Goal: Information Seeking & Learning: Learn about a topic

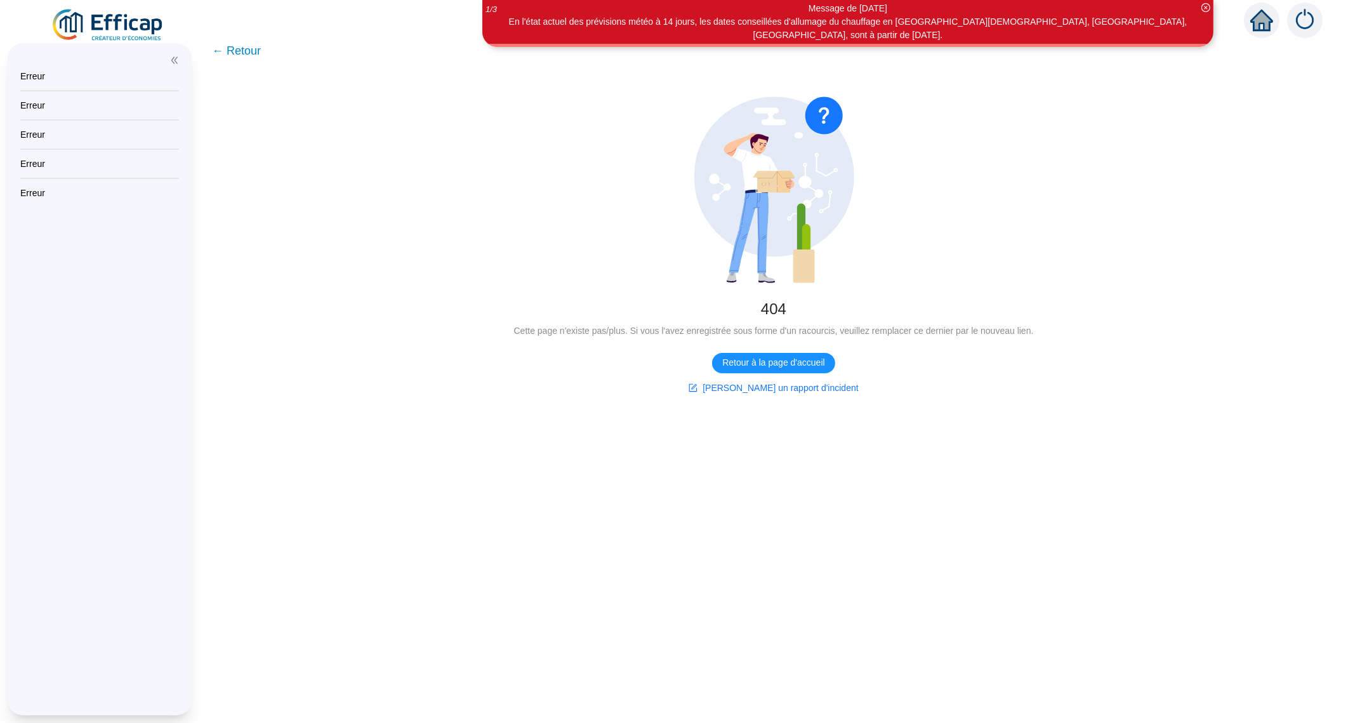
click at [102, 30] on img at bounding box center [108, 26] width 115 height 36
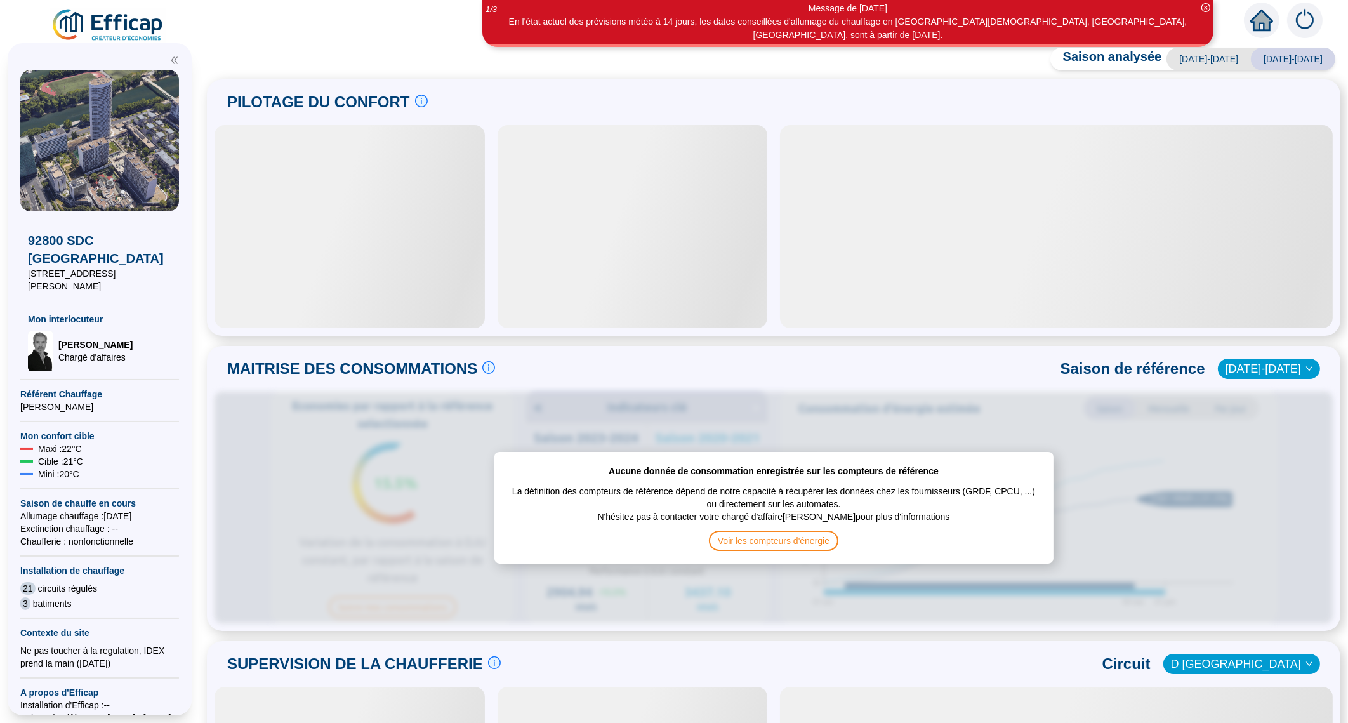
click at [346, 241] on div at bounding box center [350, 226] width 270 height 203
click at [281, 195] on div at bounding box center [350, 226] width 270 height 203
click at [272, 267] on div at bounding box center [350, 226] width 270 height 203
click at [279, 312] on div at bounding box center [350, 226] width 270 height 203
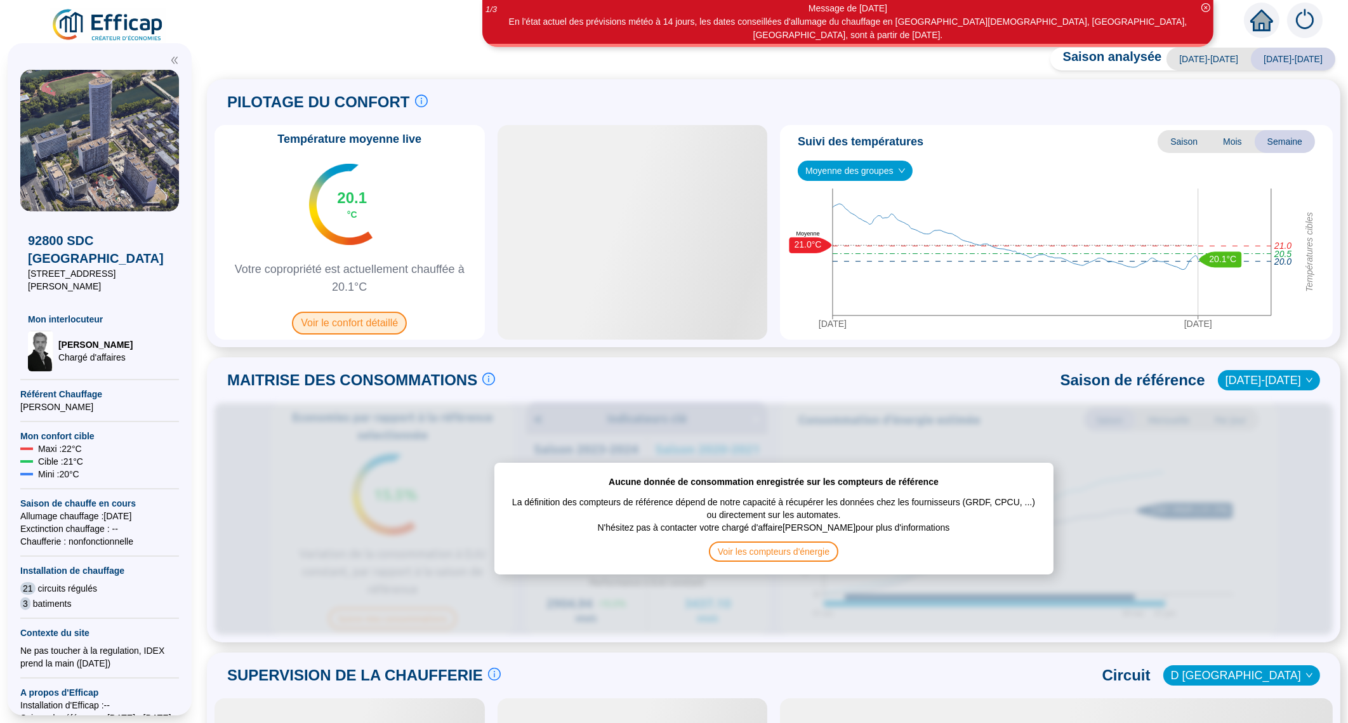
click at [356, 316] on span "Voir le confort détaillé" at bounding box center [349, 323] width 115 height 23
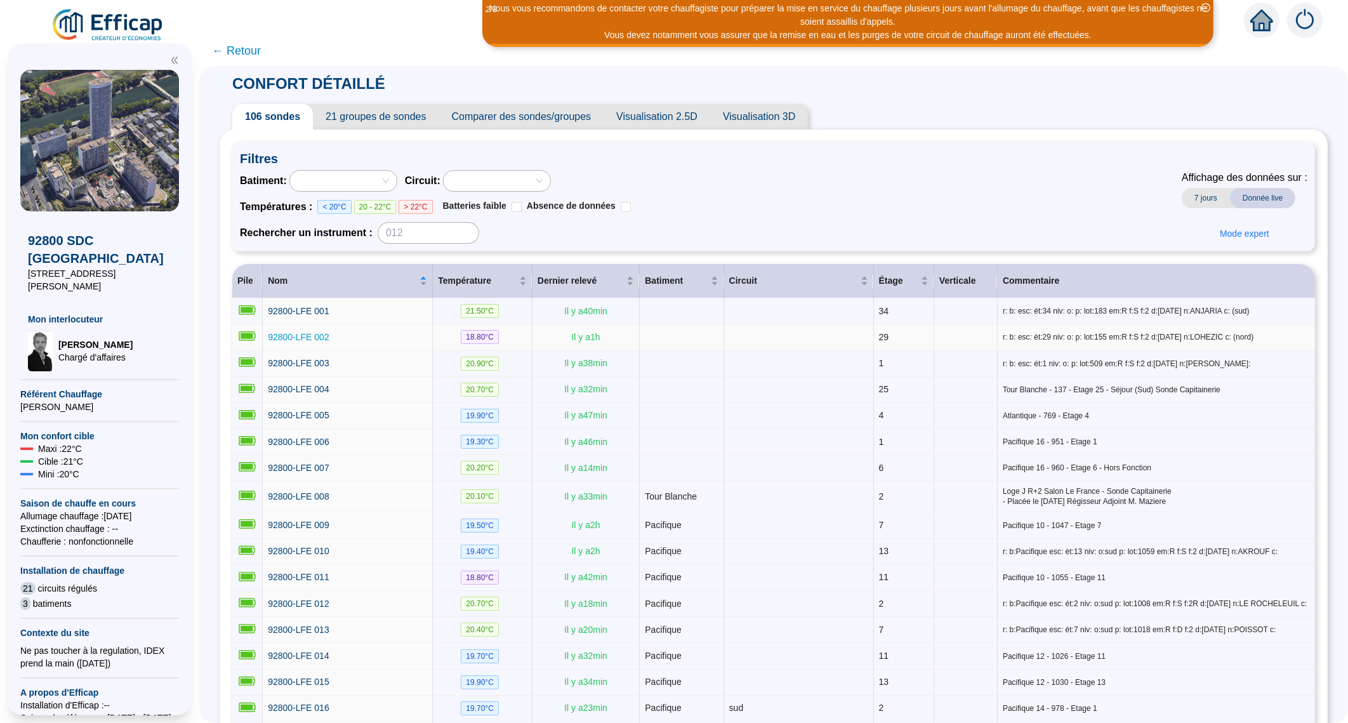
click at [308, 336] on span "92800-LFE 002" at bounding box center [299, 337] width 62 height 10
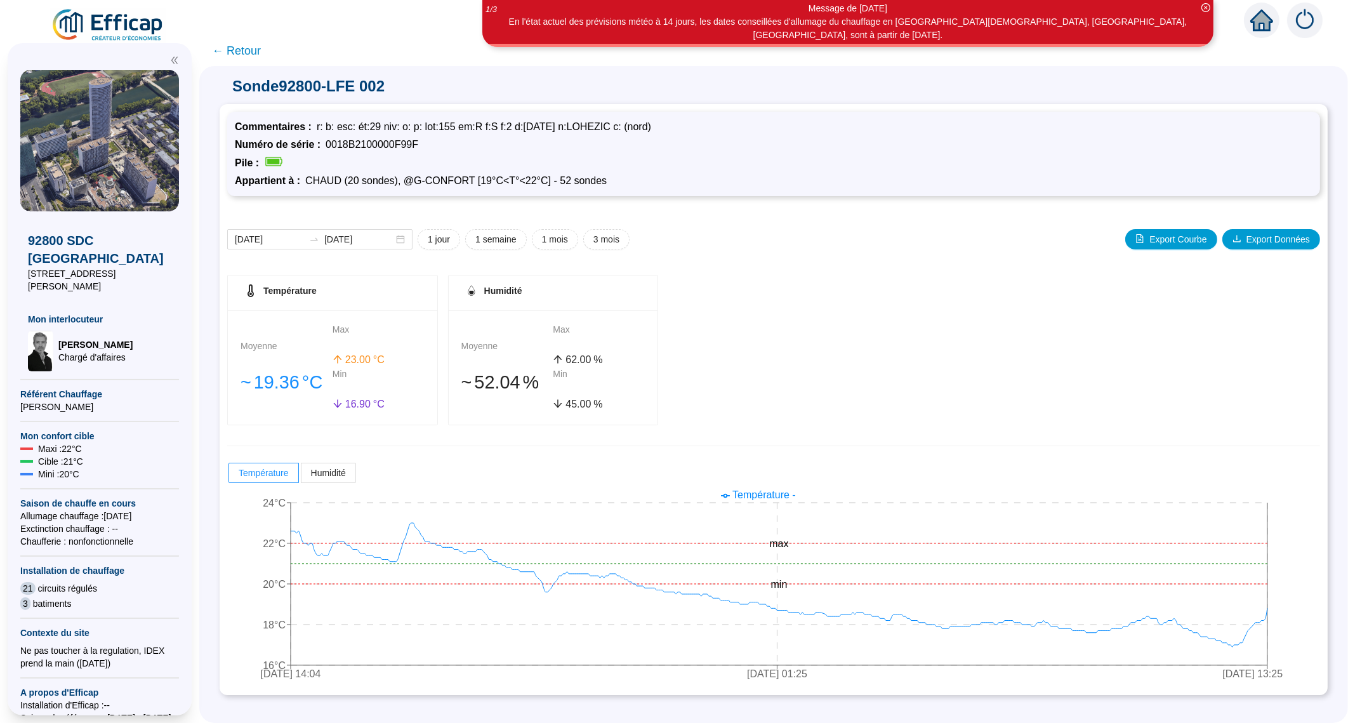
click at [260, 53] on span "← Retour" at bounding box center [236, 51] width 49 height 18
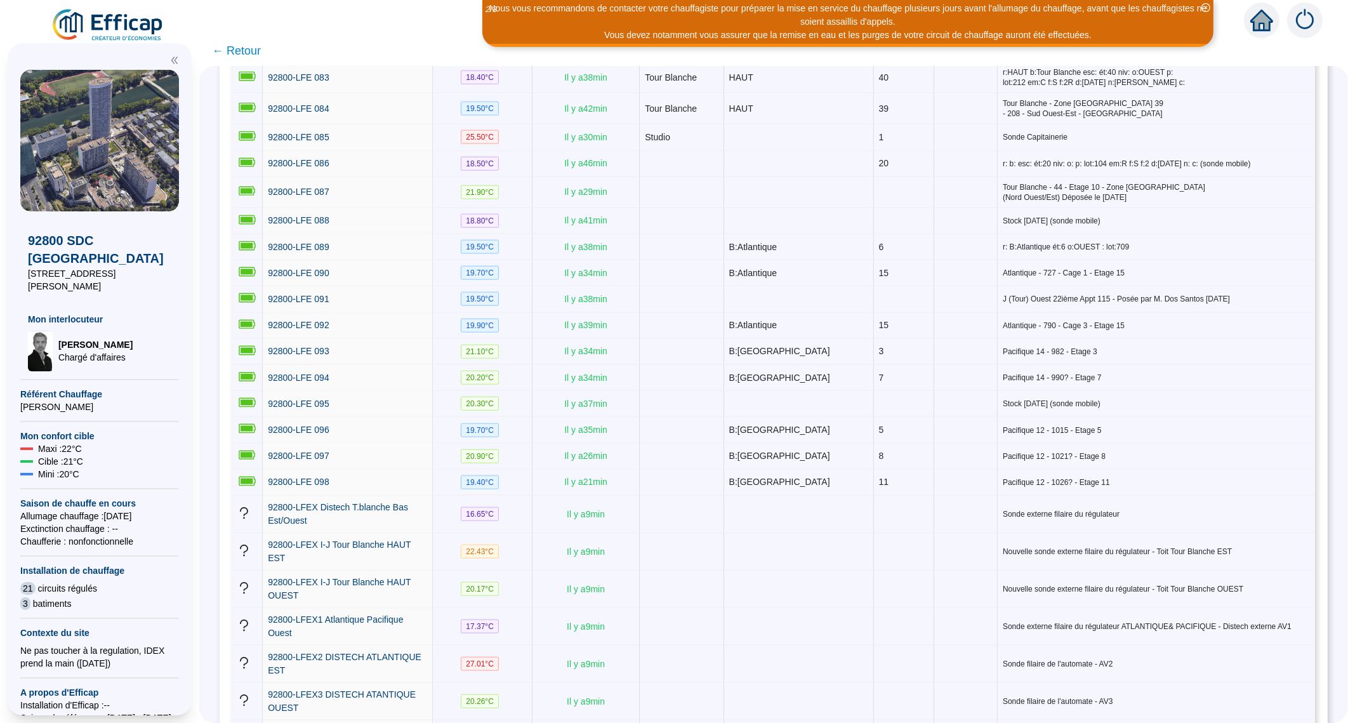
scroll to position [2487, 0]
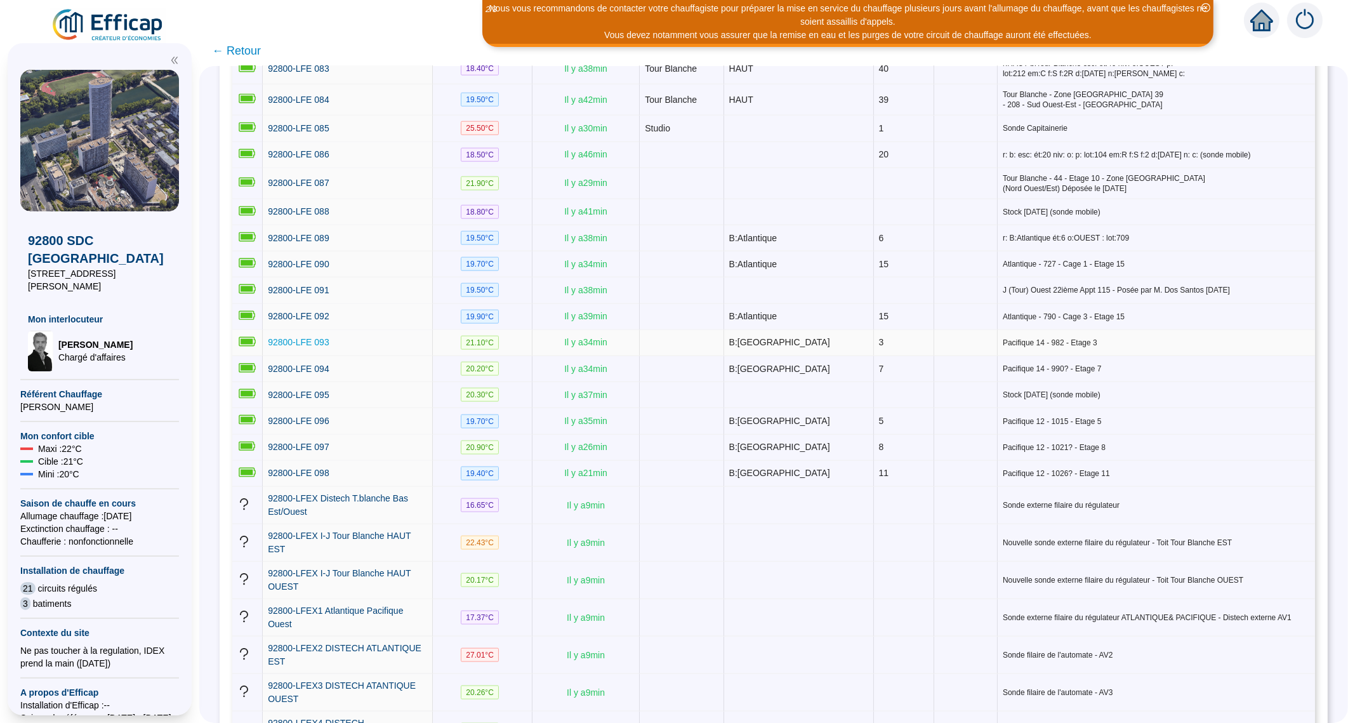
click at [290, 337] on span "92800-LFE 093" at bounding box center [299, 342] width 62 height 10
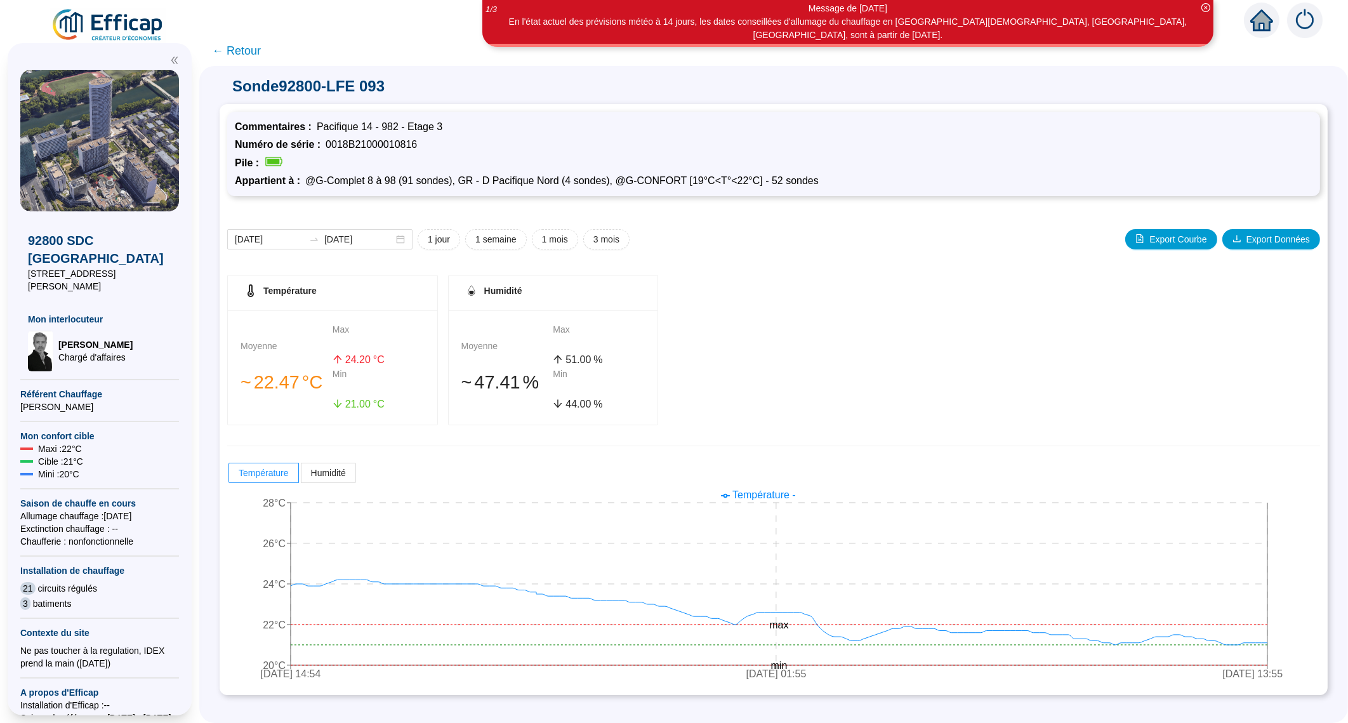
click at [253, 54] on span "← Retour" at bounding box center [236, 51] width 49 height 18
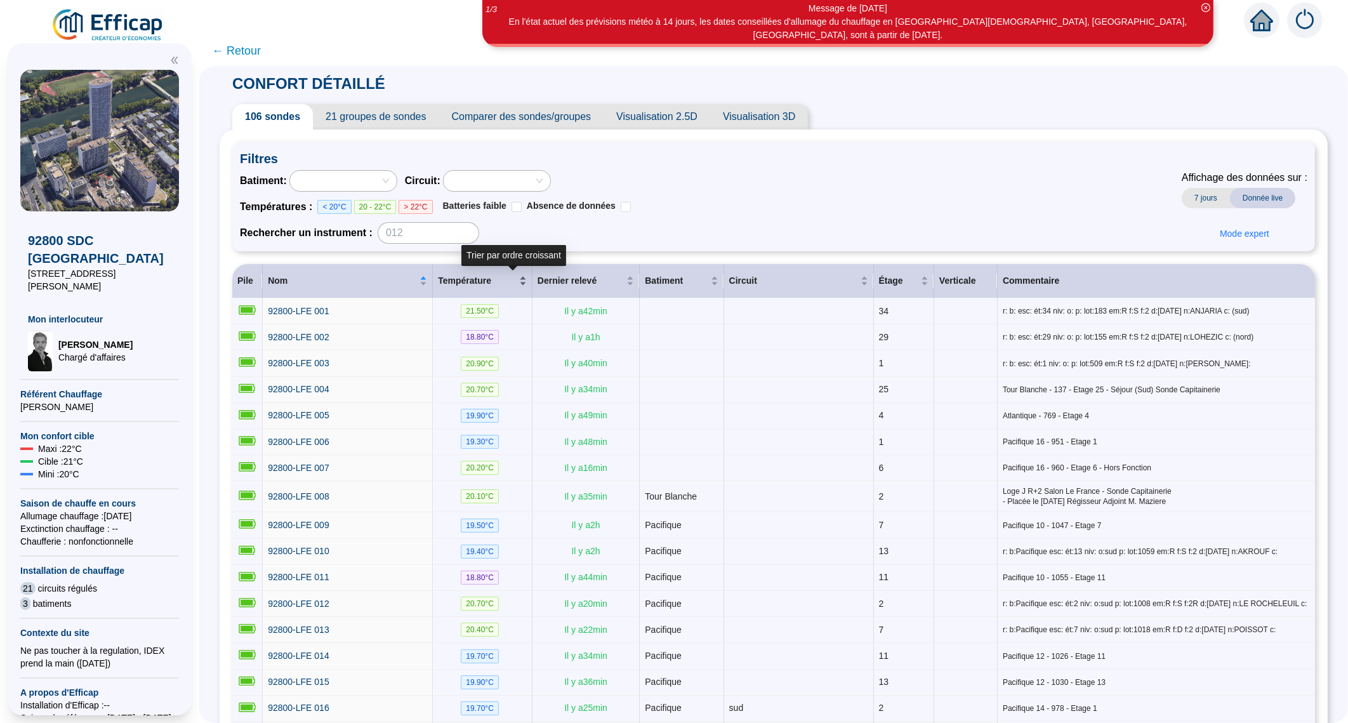
click at [527, 284] on div "Température" at bounding box center [482, 280] width 89 height 13
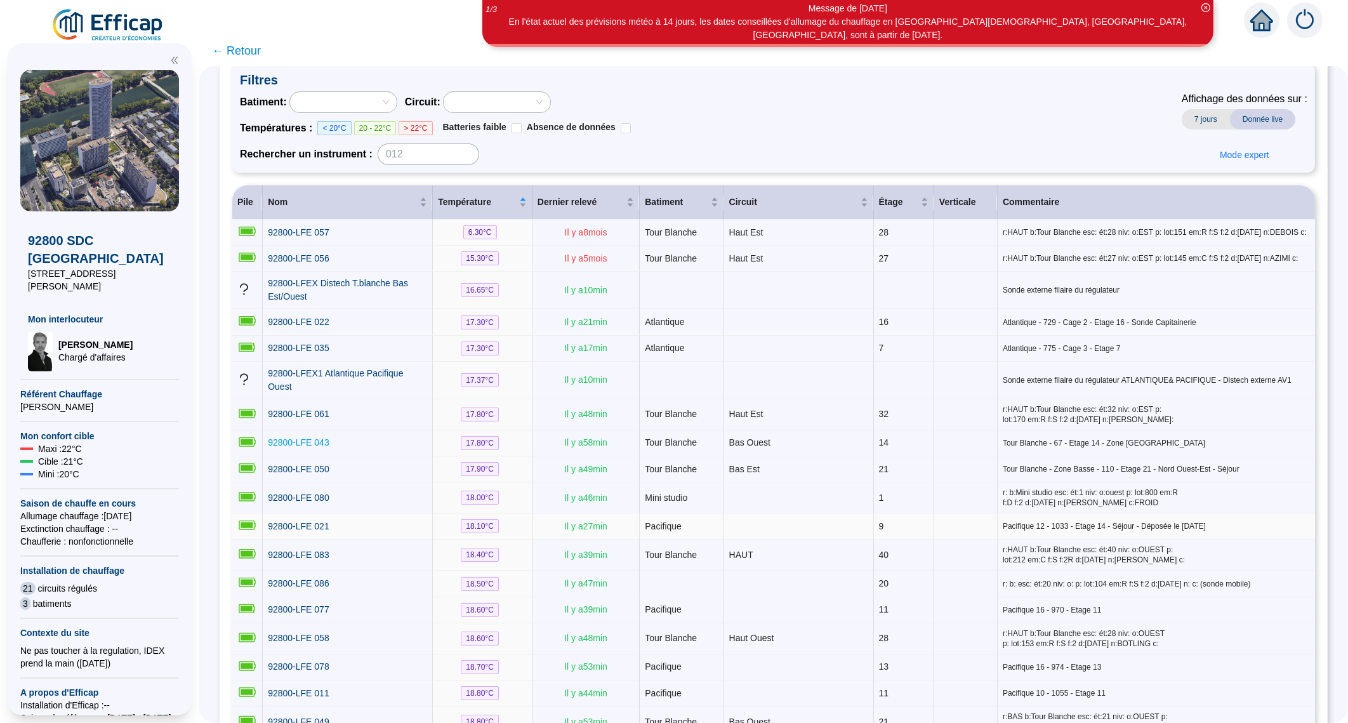
scroll to position [158, 0]
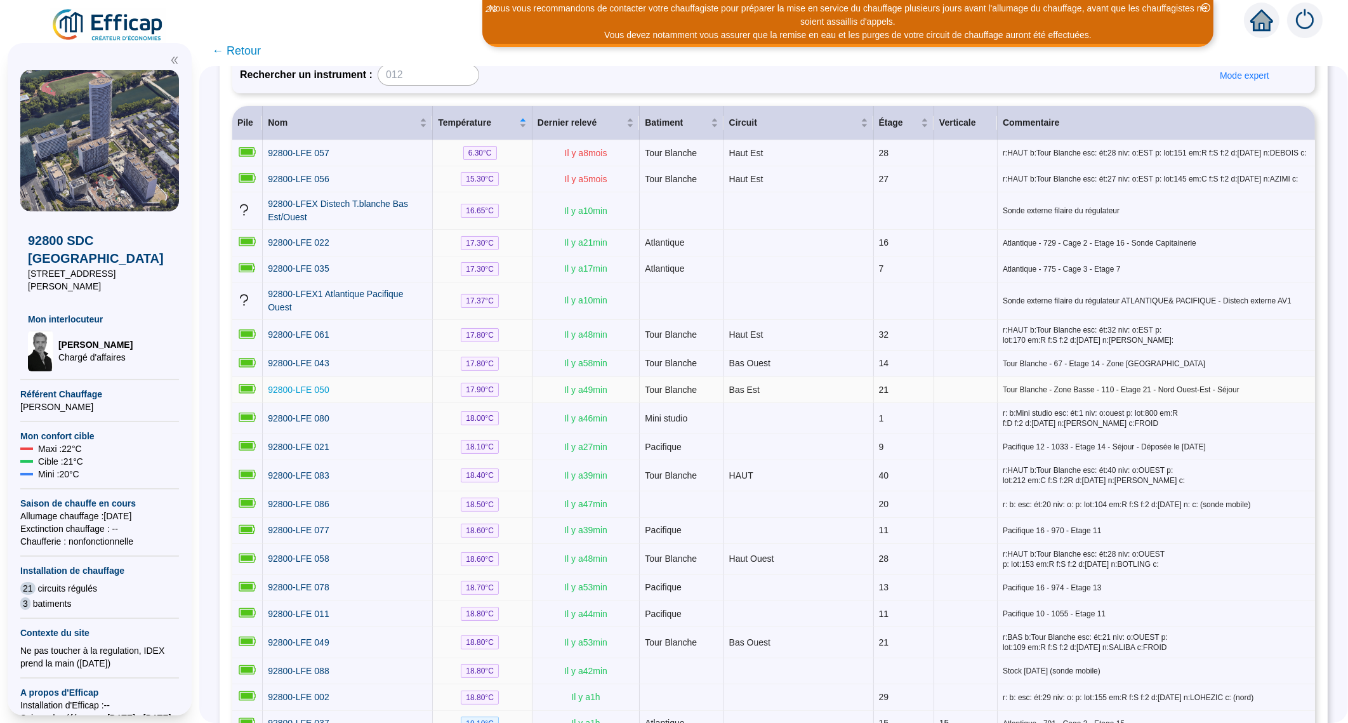
click at [314, 385] on span "92800-LFE 050" at bounding box center [299, 390] width 62 height 10
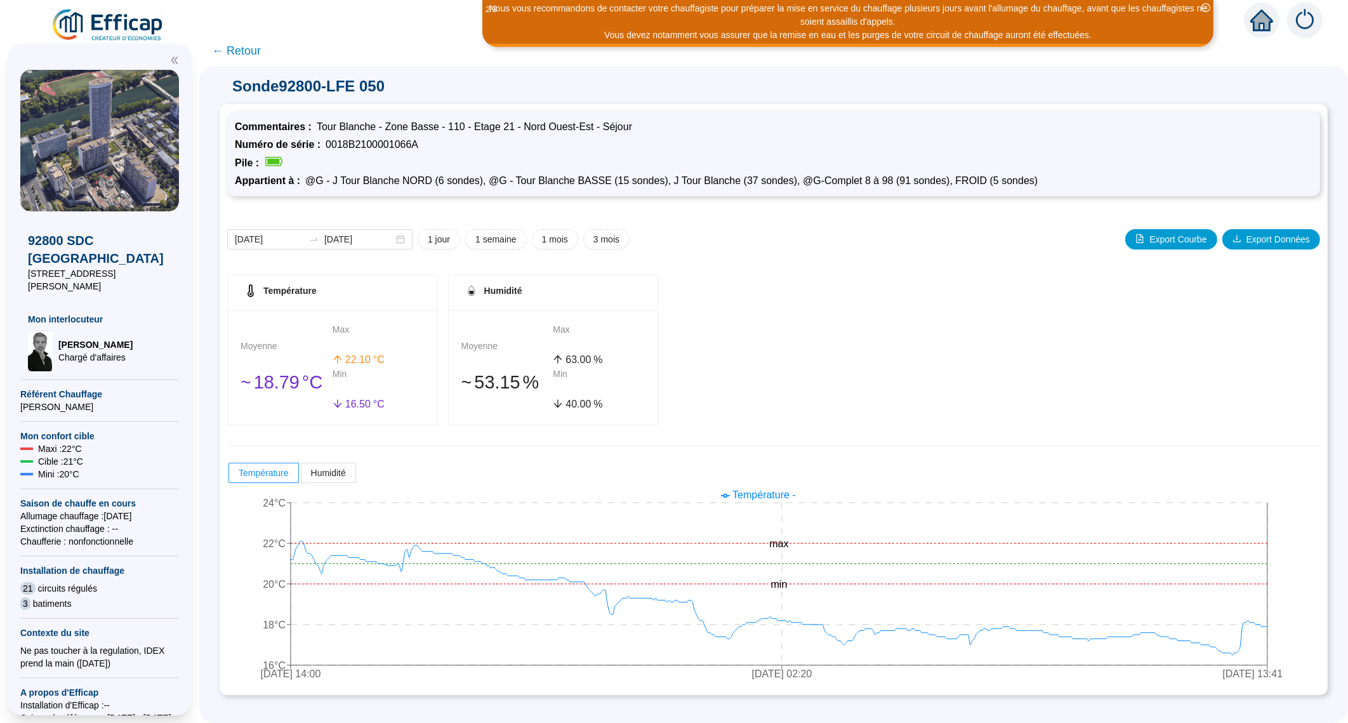
click at [241, 47] on span "← Retour" at bounding box center [236, 51] width 49 height 18
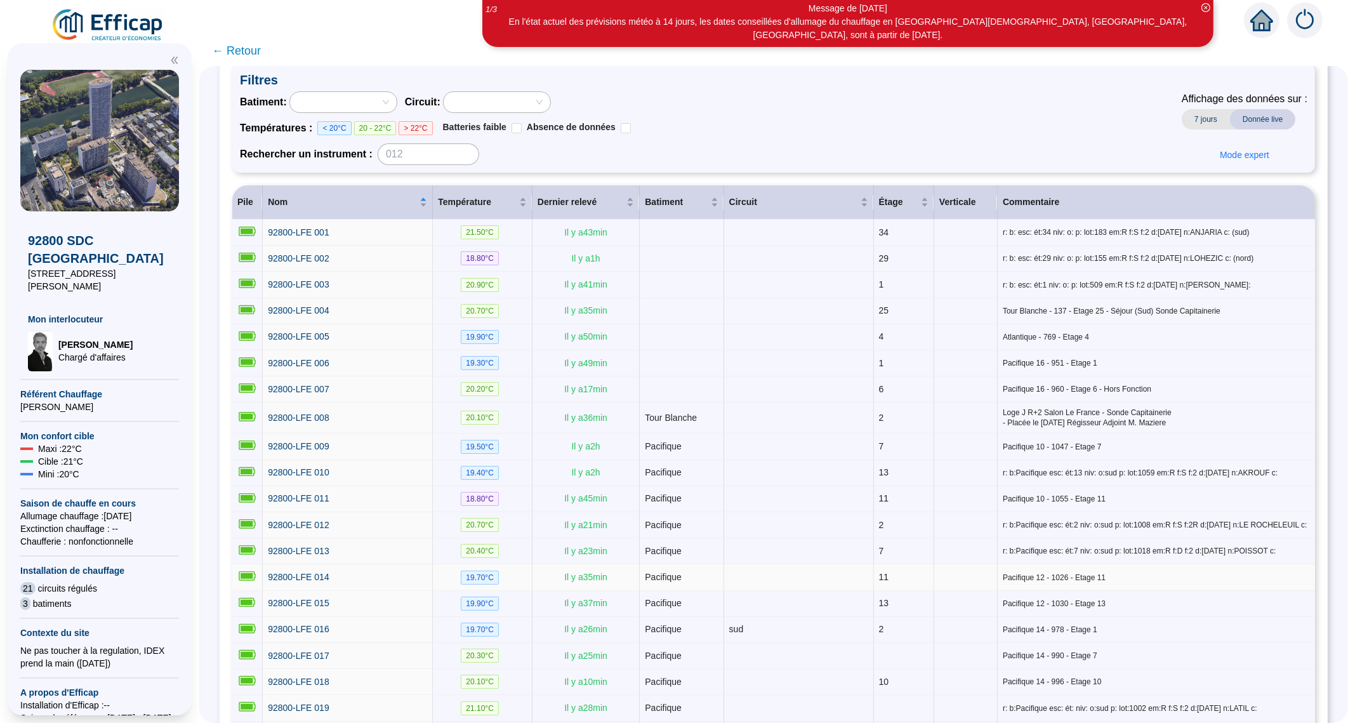
scroll to position [158, 0]
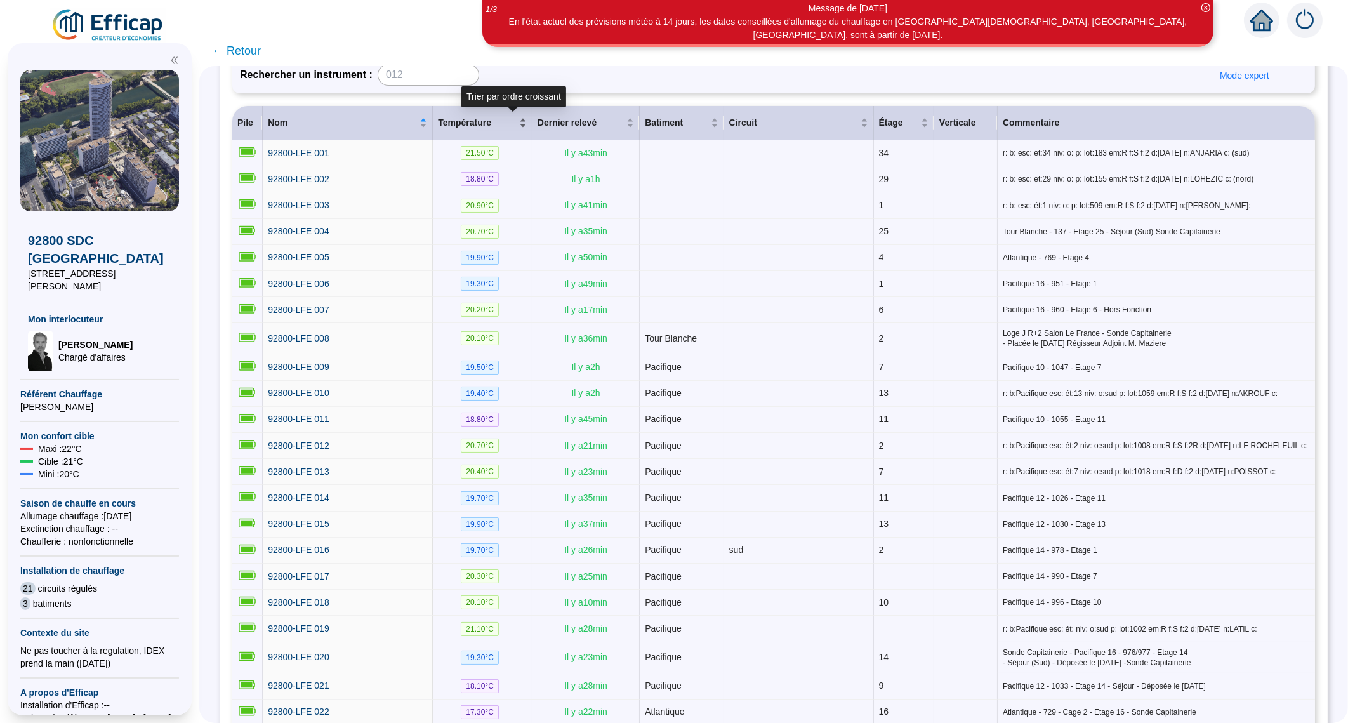
click at [527, 117] on div "Température" at bounding box center [482, 122] width 89 height 13
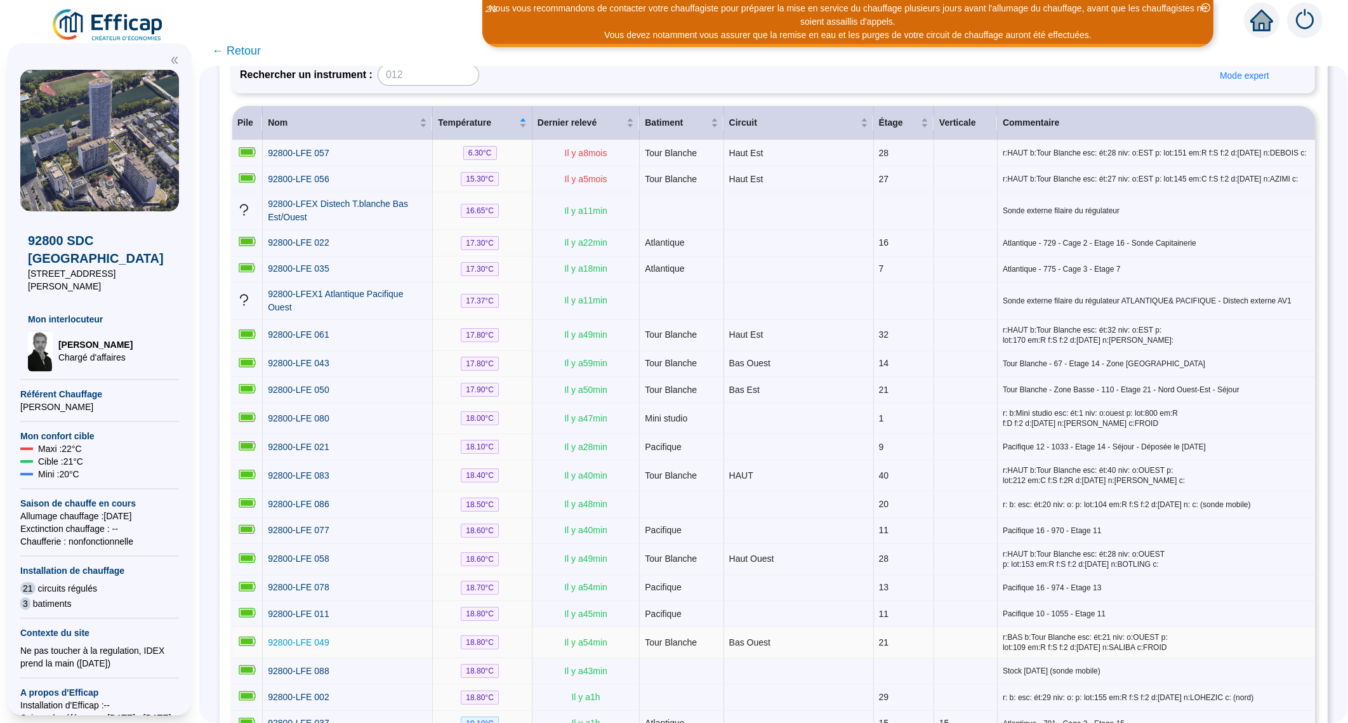
click at [314, 637] on span "92800-LFE 049" at bounding box center [299, 642] width 62 height 10
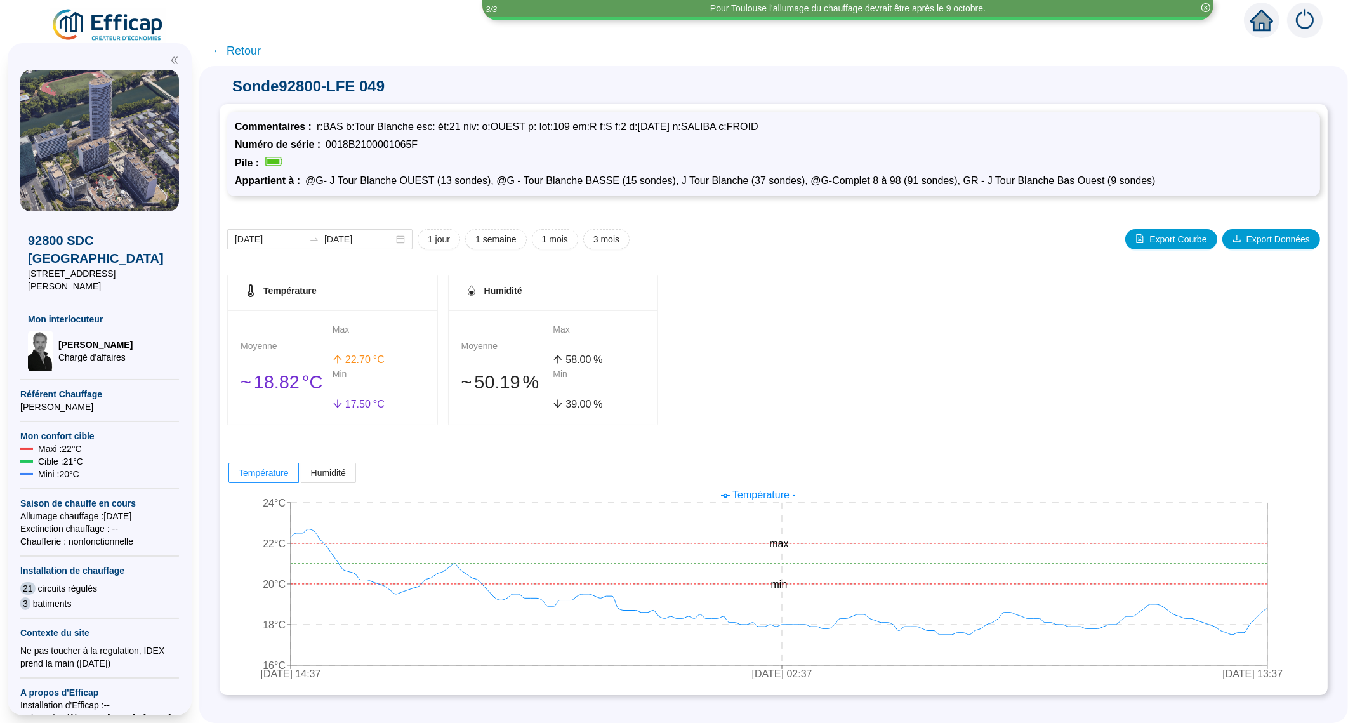
click at [255, 45] on span "← Retour" at bounding box center [236, 51] width 49 height 18
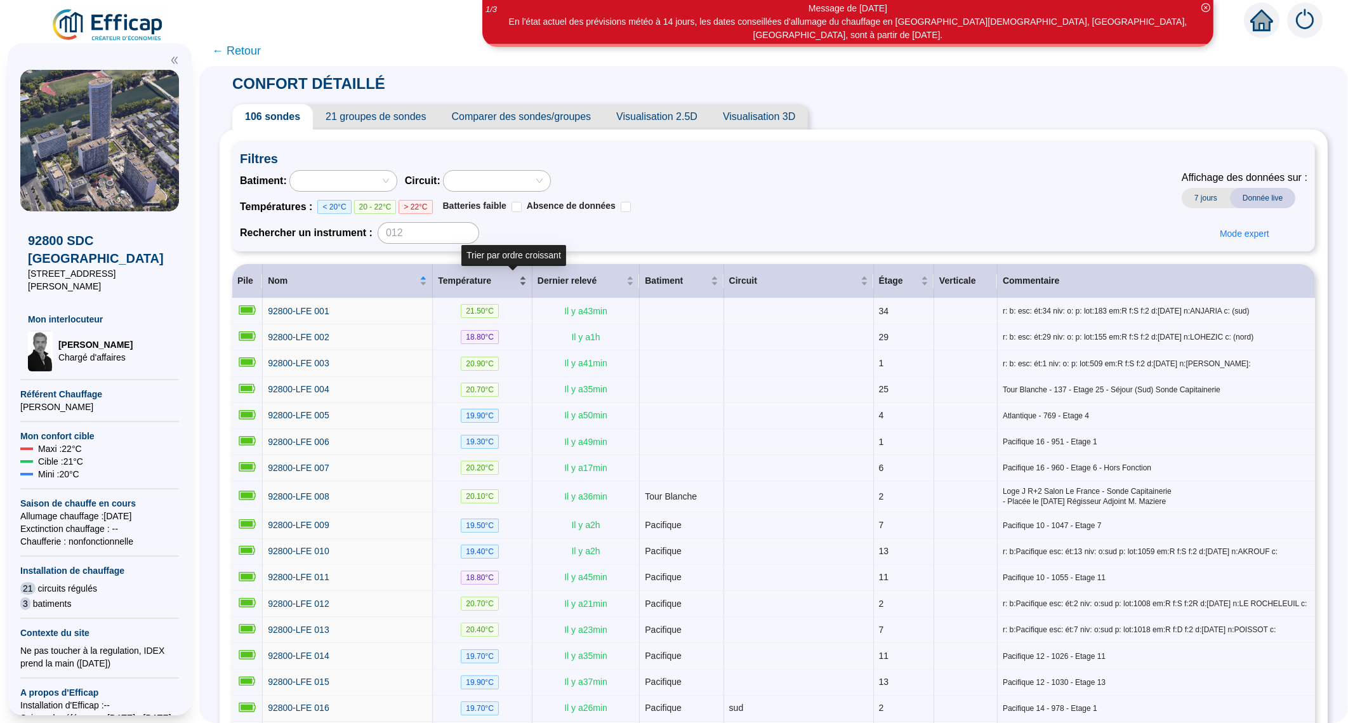
click at [527, 281] on div "Température" at bounding box center [482, 280] width 89 height 13
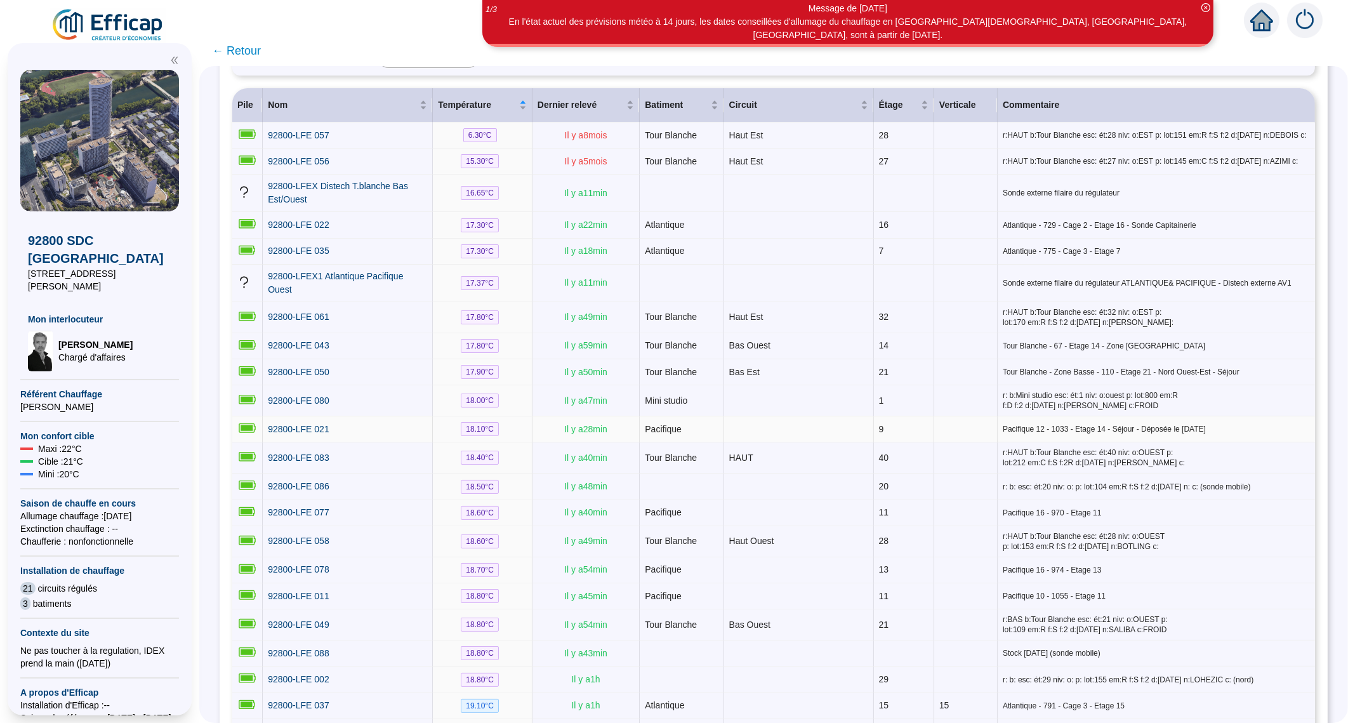
scroll to position [186, 0]
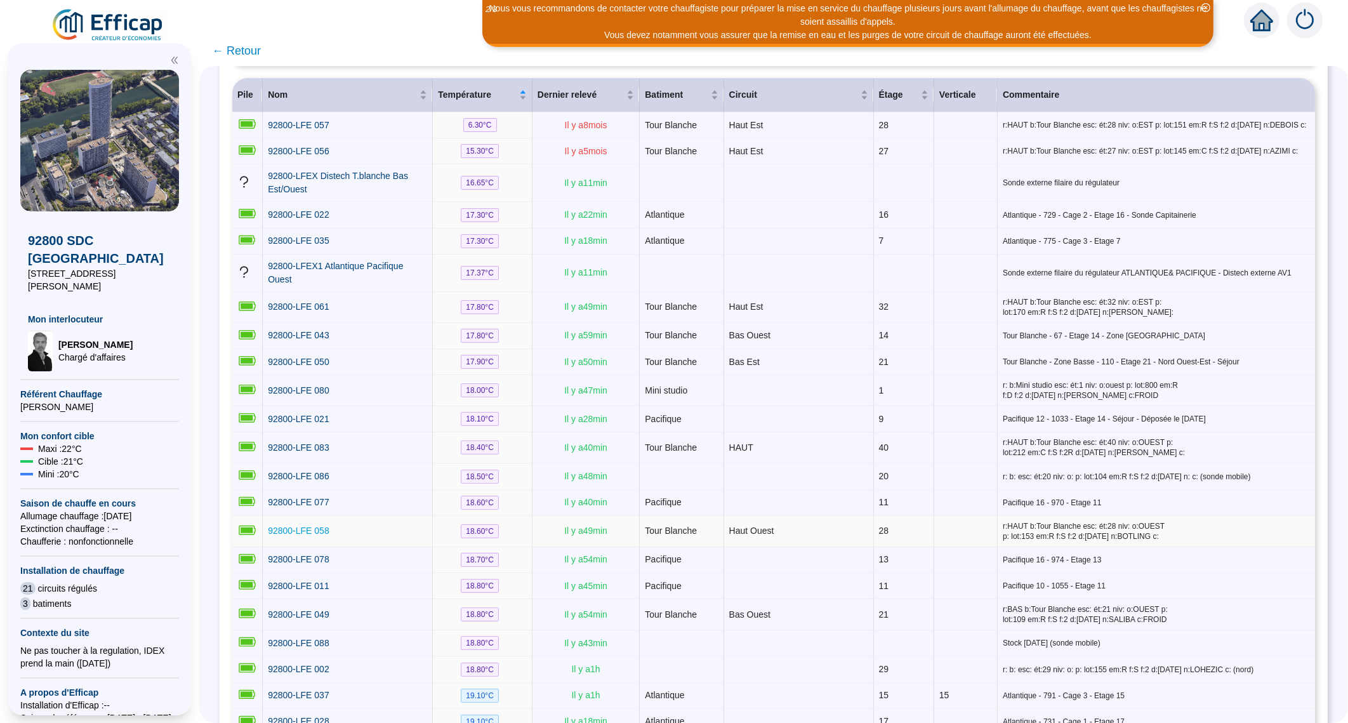
click at [316, 526] on span "92800-LFE 058" at bounding box center [299, 531] width 62 height 10
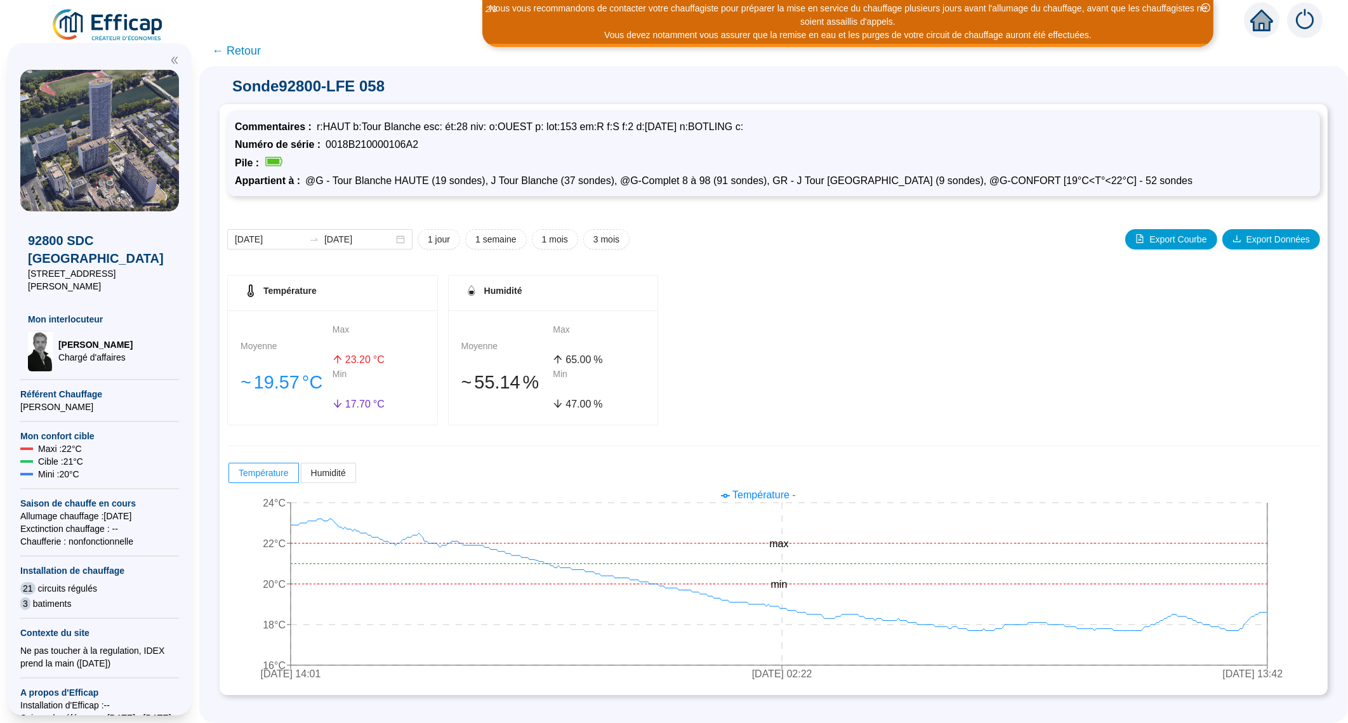
click at [255, 54] on span "← Retour" at bounding box center [236, 51] width 49 height 18
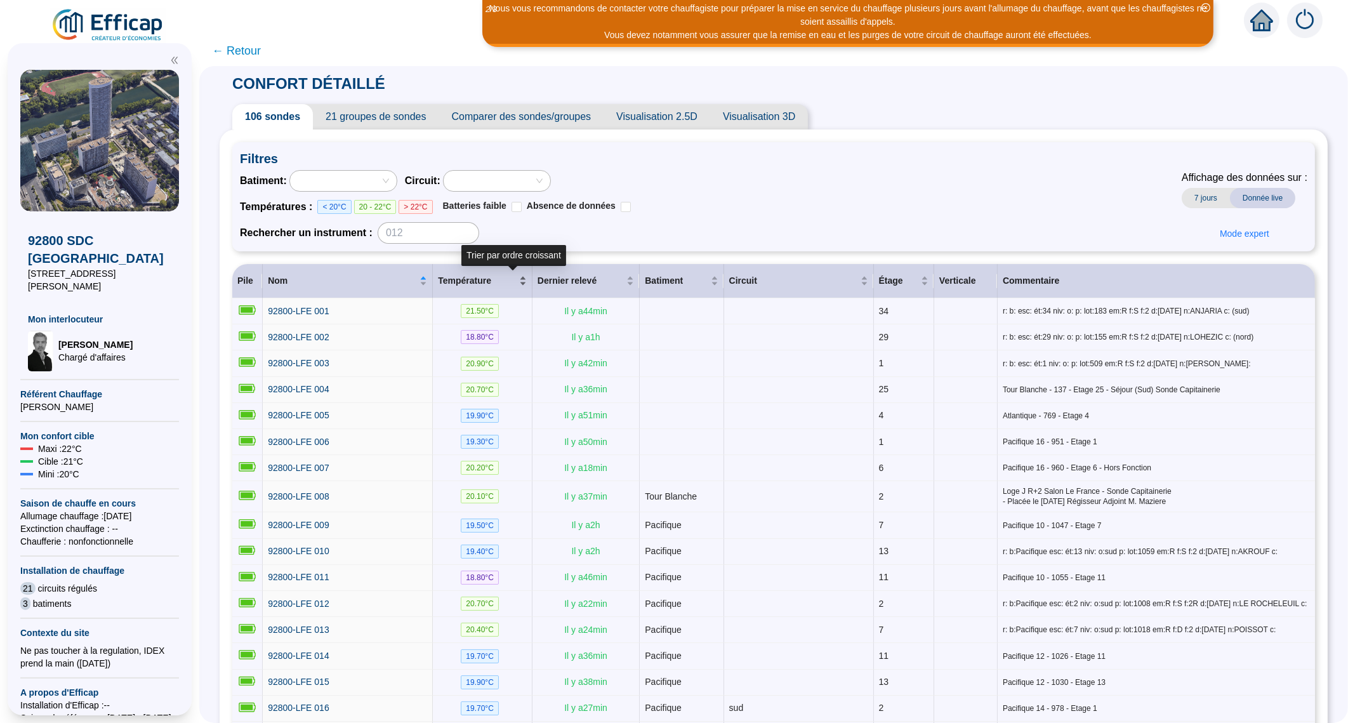
click at [527, 276] on div "Température" at bounding box center [482, 280] width 89 height 13
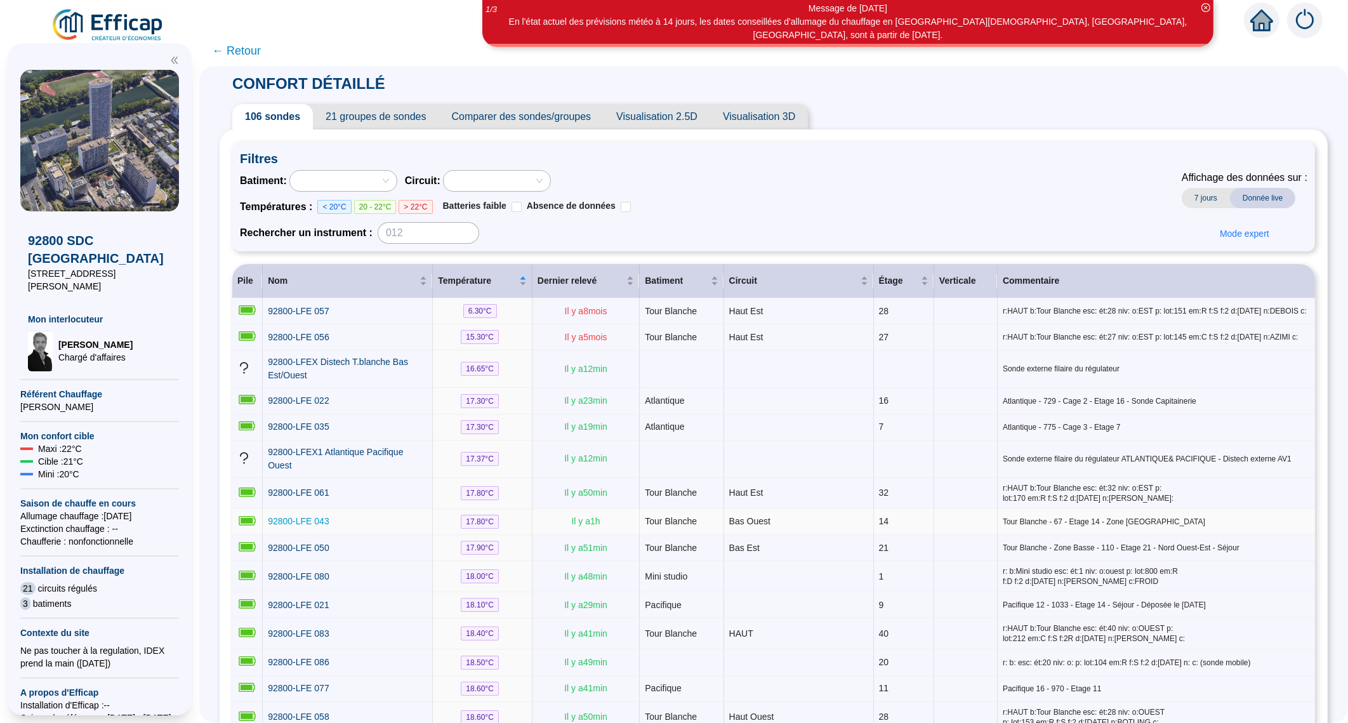
click at [309, 516] on span "92800-LFE 043" at bounding box center [299, 521] width 62 height 10
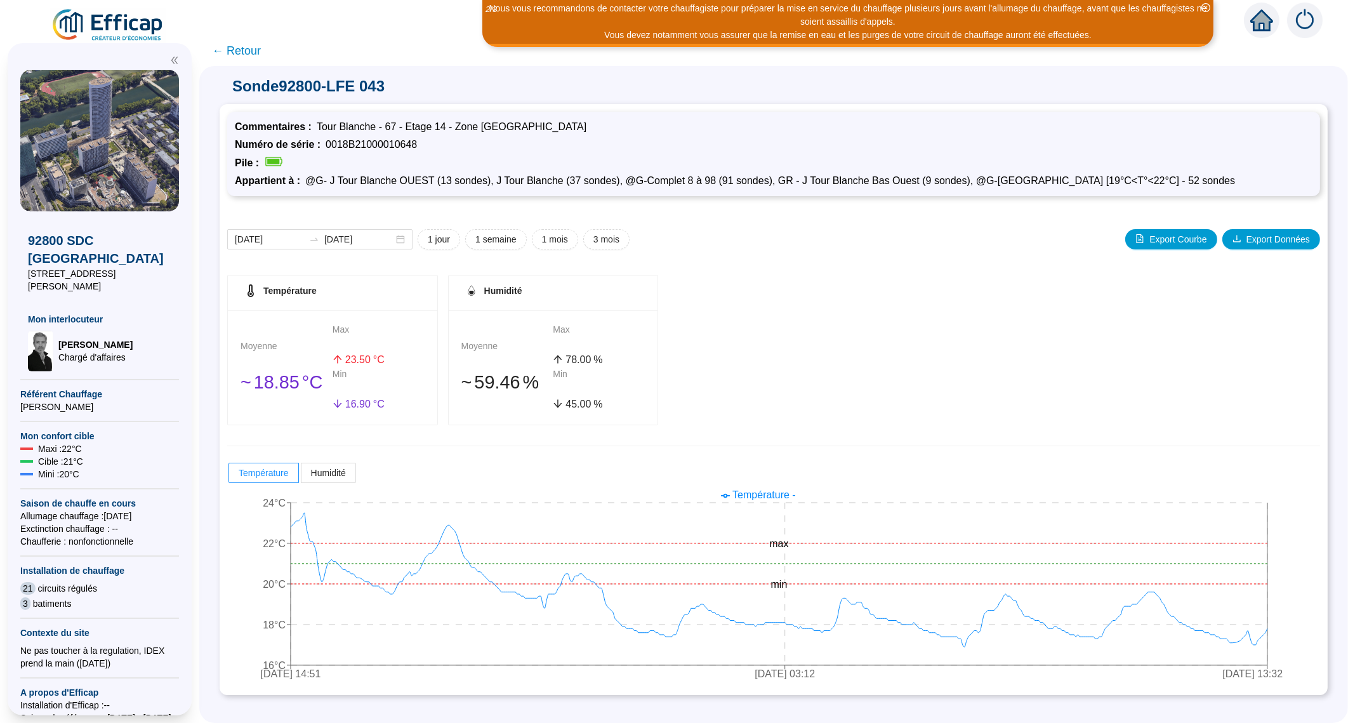
click at [257, 51] on span "← Retour" at bounding box center [236, 51] width 49 height 18
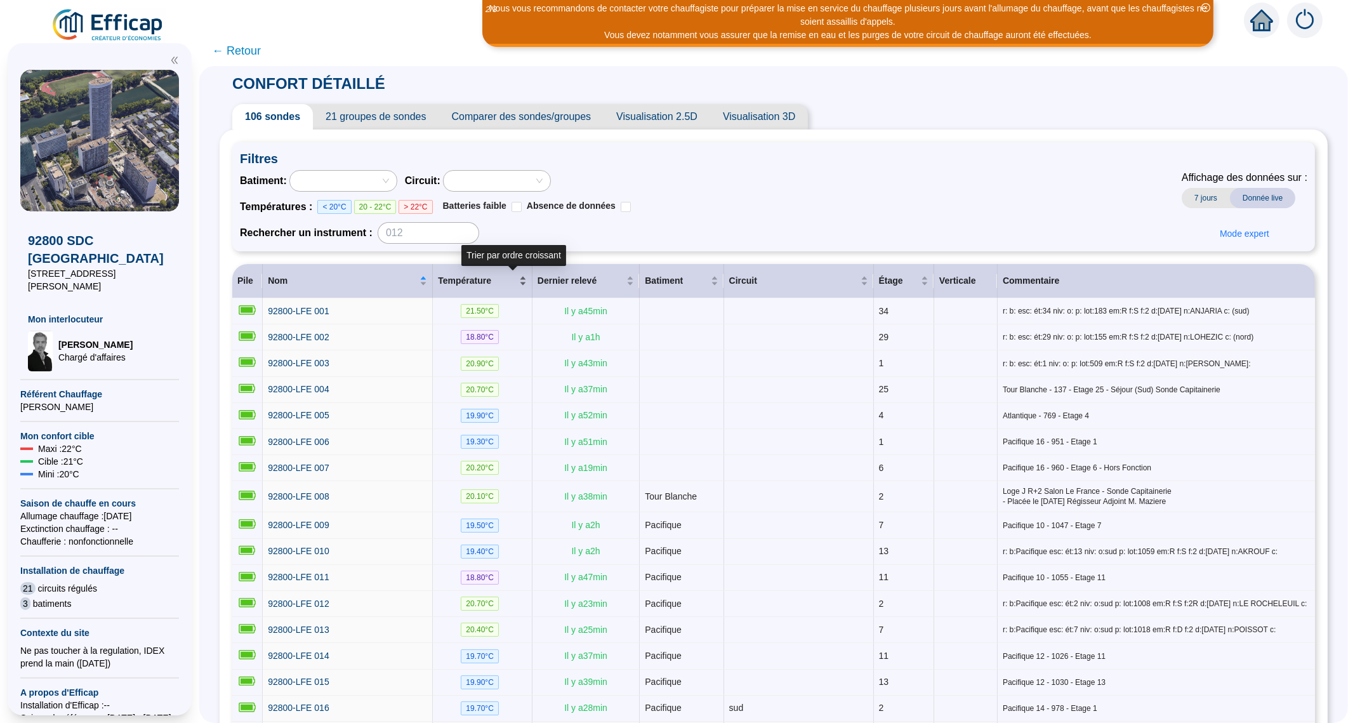
click at [527, 283] on div "Température" at bounding box center [482, 280] width 89 height 13
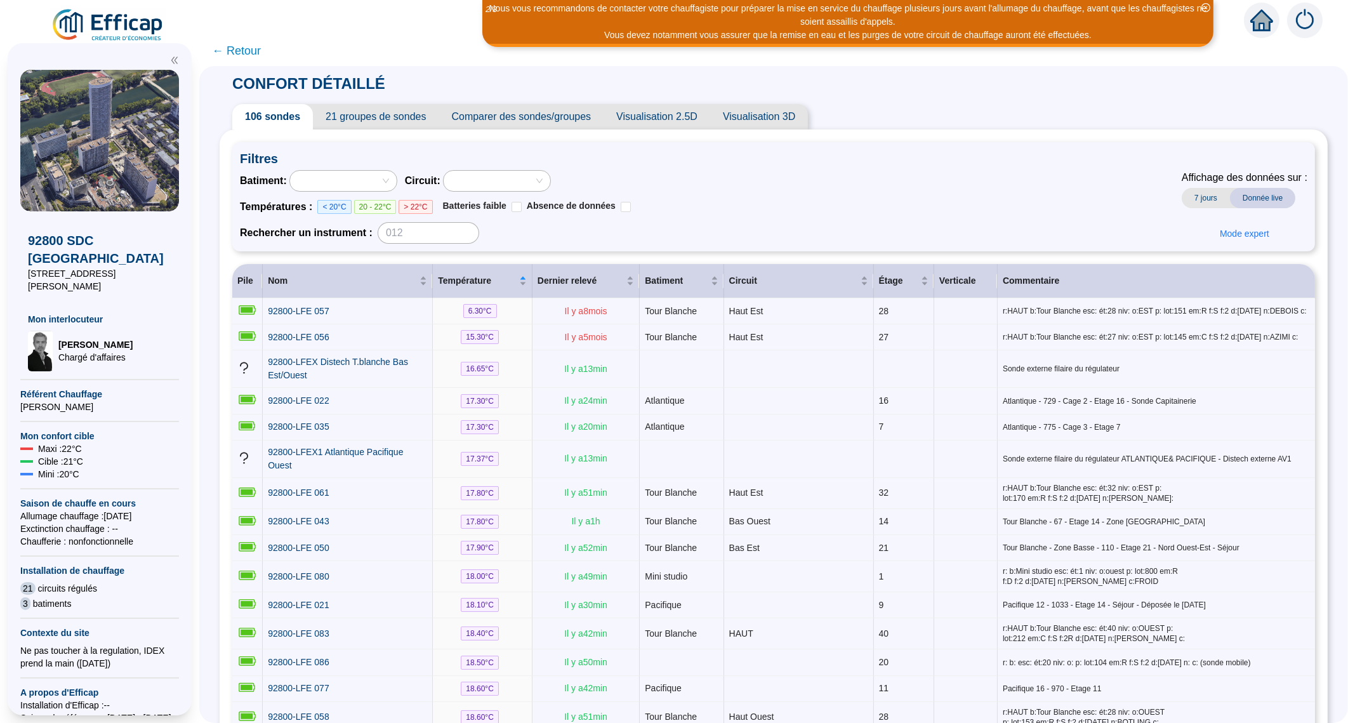
click at [336, 203] on span "< 20°C" at bounding box center [334, 207] width 34 height 14
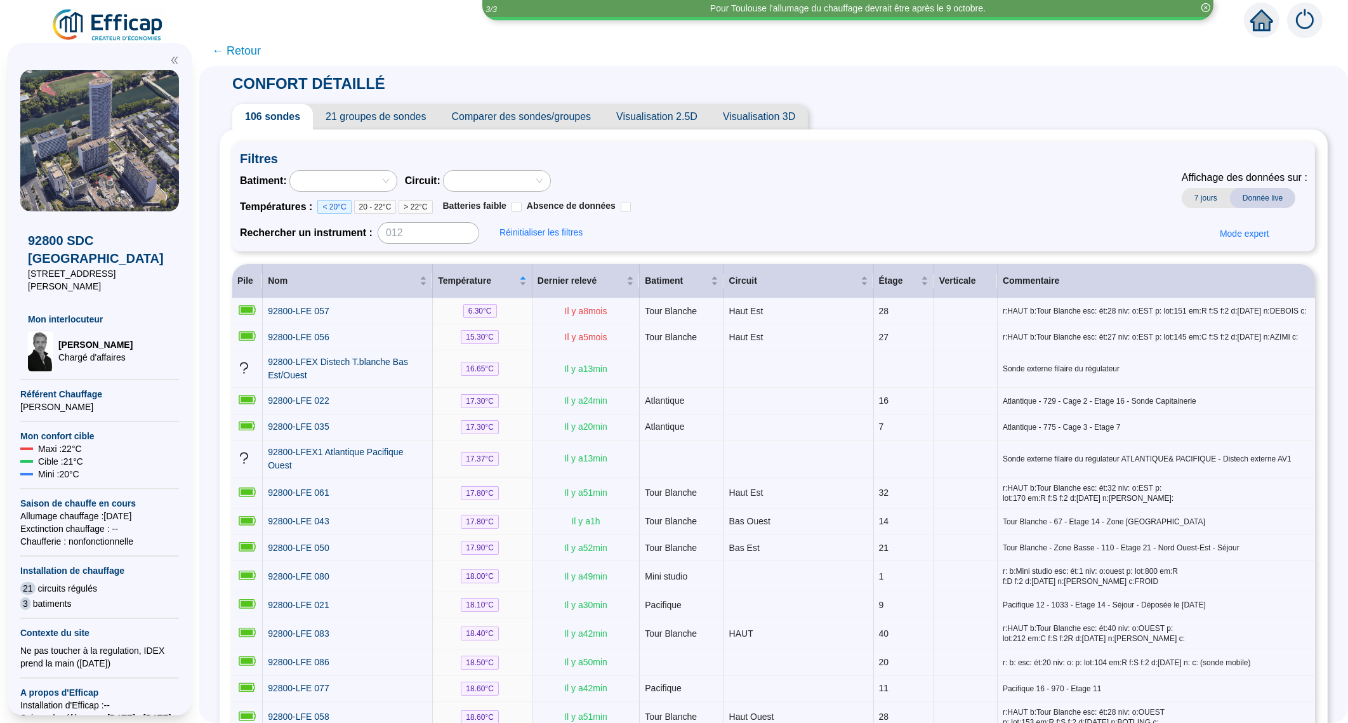
click at [1185, 200] on span "7 jours" at bounding box center [1206, 198] width 48 height 20
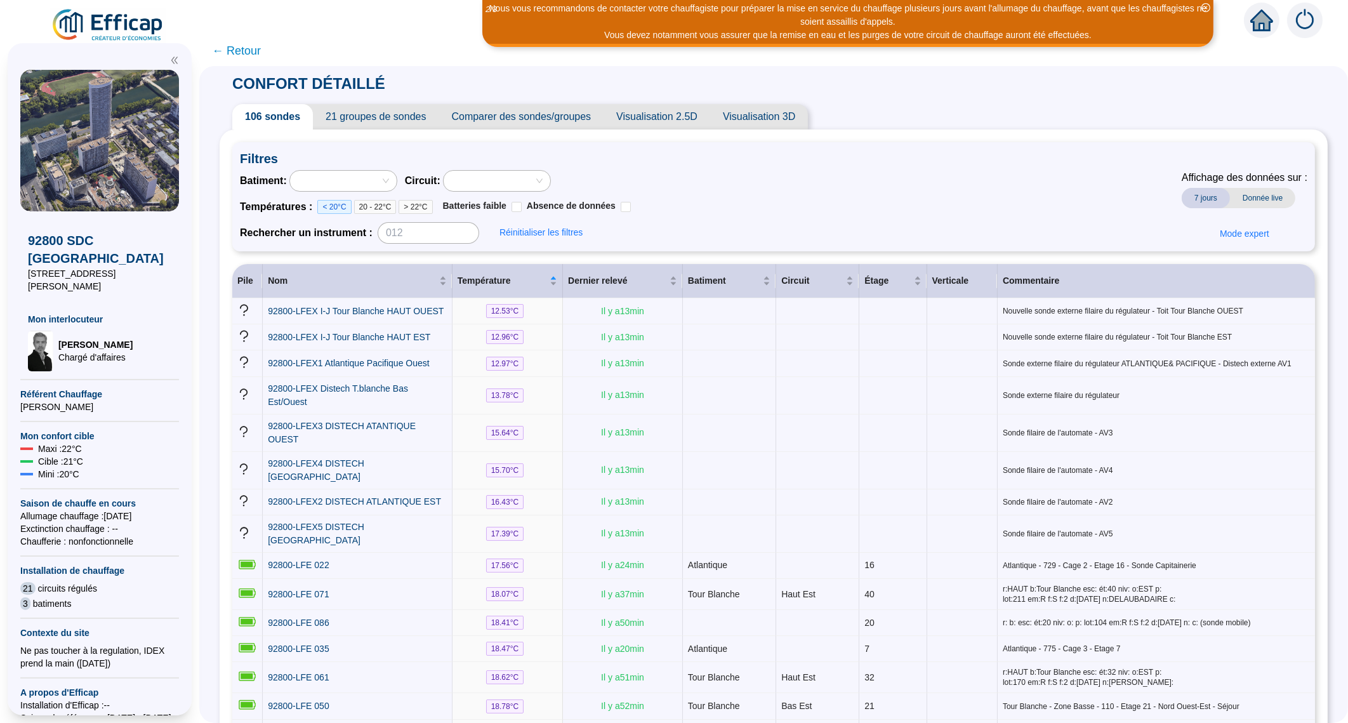
click at [1257, 203] on span "Donnée live" at bounding box center [1262, 198] width 65 height 20
